Goal: Find specific page/section: Find specific page/section

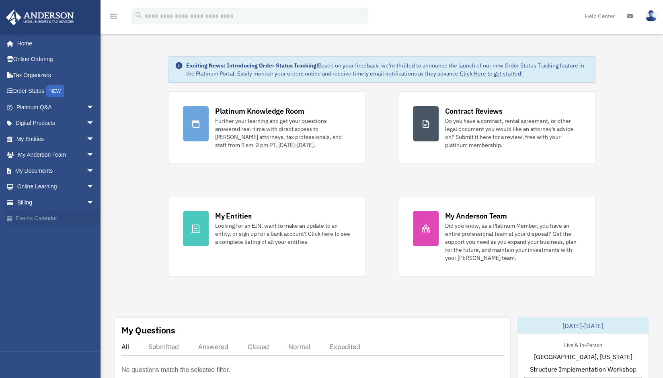
click at [47, 215] on link "Events Calendar" at bounding box center [56, 219] width 101 height 16
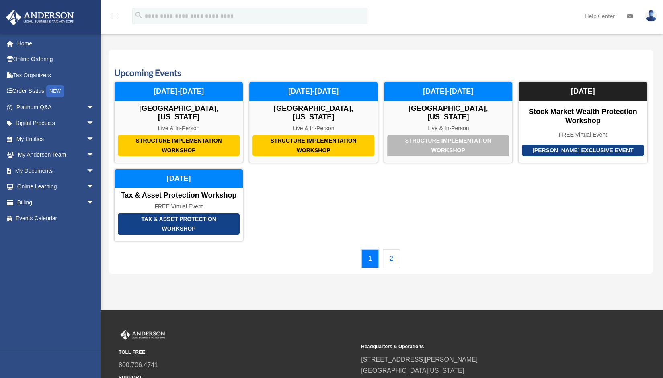
click at [388, 250] on link "2" at bounding box center [391, 259] width 17 height 19
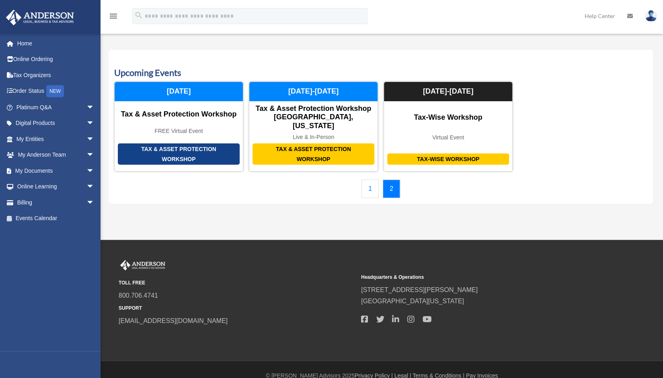
click at [373, 180] on link "1" at bounding box center [370, 189] width 17 height 19
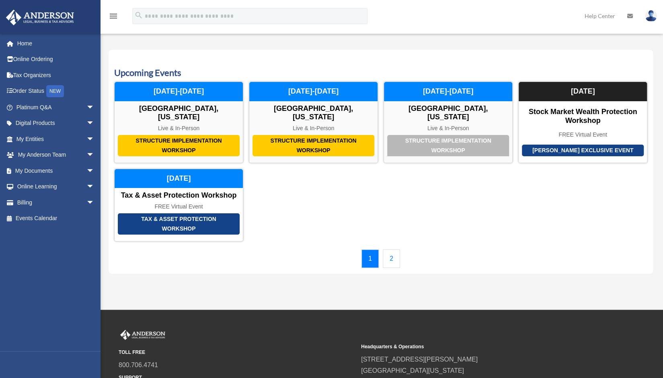
click at [373, 177] on div "Structure Implementation Workshop Las Vegas, Nevada Live & In-Person December 1…" at bounding box center [380, 162] width 533 height 160
click at [28, 45] on link "Home" at bounding box center [56, 43] width 101 height 16
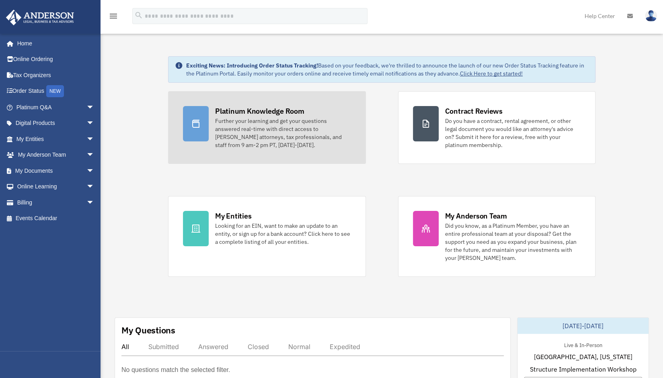
click at [234, 127] on div "Further your learning and get your questions answered real-time with direct acc…" at bounding box center [283, 133] width 136 height 32
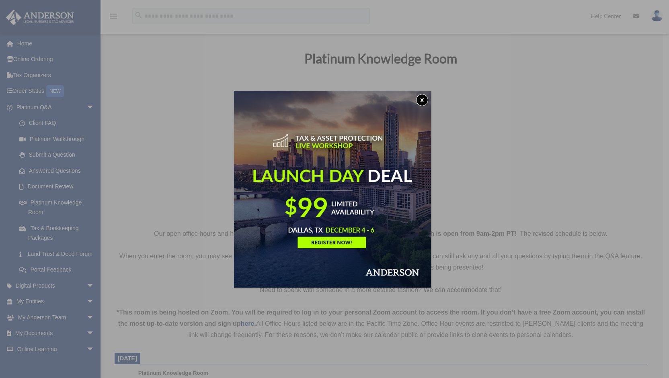
click at [423, 99] on button "x" at bounding box center [422, 100] width 12 height 12
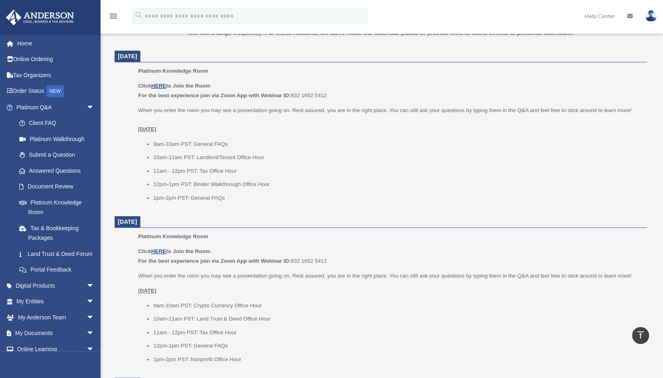
scroll to position [295, 0]
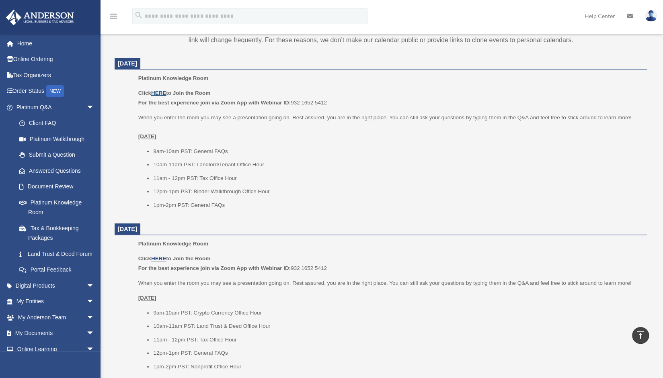
click at [160, 91] on u "HERE" at bounding box center [158, 93] width 15 height 6
drag, startPoint x: 332, startPoint y: 99, endPoint x: 292, endPoint y: 101, distance: 39.9
click at [292, 101] on p "Click HERE to Join the Room For the best experience join via Zoom App with Webi…" at bounding box center [389, 97] width 503 height 19
click at [393, 193] on li "12pm-1pm PST: Binder Walkthrough Office Hour" at bounding box center [397, 192] width 488 height 10
drag, startPoint x: 339, startPoint y: 104, endPoint x: 292, endPoint y: 107, distance: 46.3
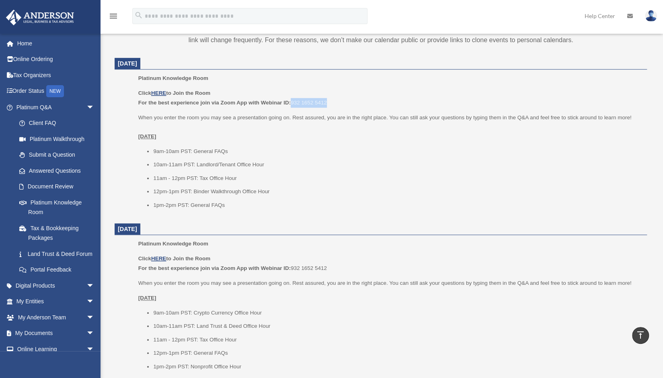
click at [292, 107] on p "Click HERE to Join the Room For the best experience join via Zoom App with Webi…" at bounding box center [389, 97] width 503 height 19
copy p "932 1652 5412"
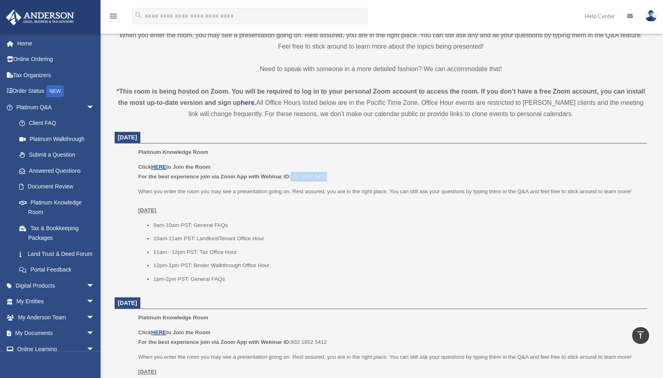
scroll to position [221, 0]
click at [251, 101] on strong "here" at bounding box center [248, 102] width 14 height 7
